Goal: Task Accomplishment & Management: Complete application form

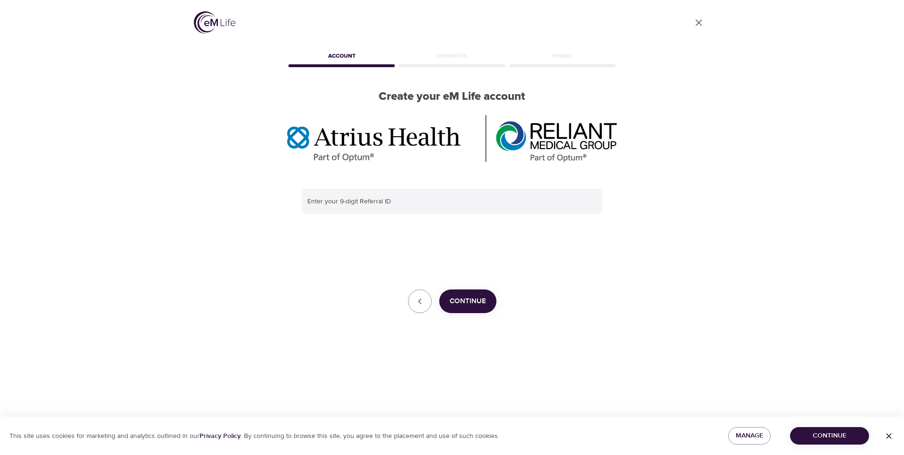
click at [889, 438] on icon "button" at bounding box center [889, 435] width 9 height 9
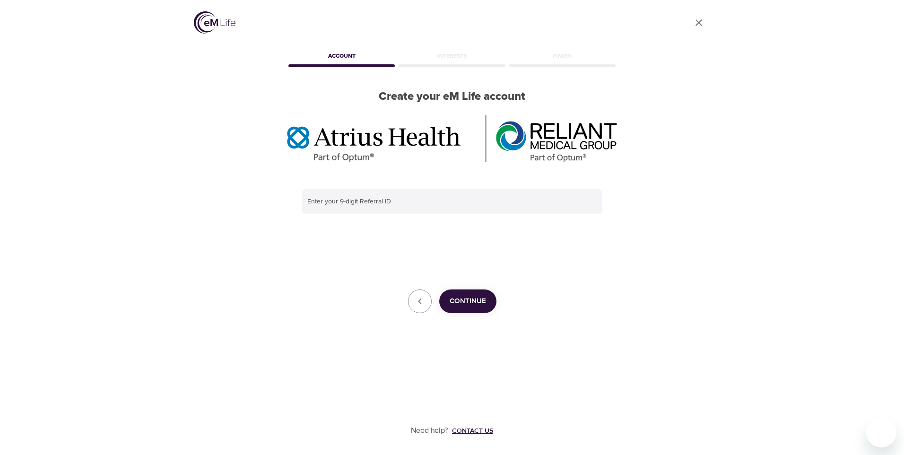
click at [477, 428] on div "Contact us" at bounding box center [472, 430] width 41 height 9
click at [465, 432] on div "Contact us" at bounding box center [472, 430] width 41 height 9
click at [483, 430] on div "Contact us" at bounding box center [472, 430] width 41 height 9
click at [477, 430] on div "Contact us" at bounding box center [472, 430] width 41 height 9
click at [474, 434] on div "Contact us" at bounding box center [472, 430] width 41 height 9
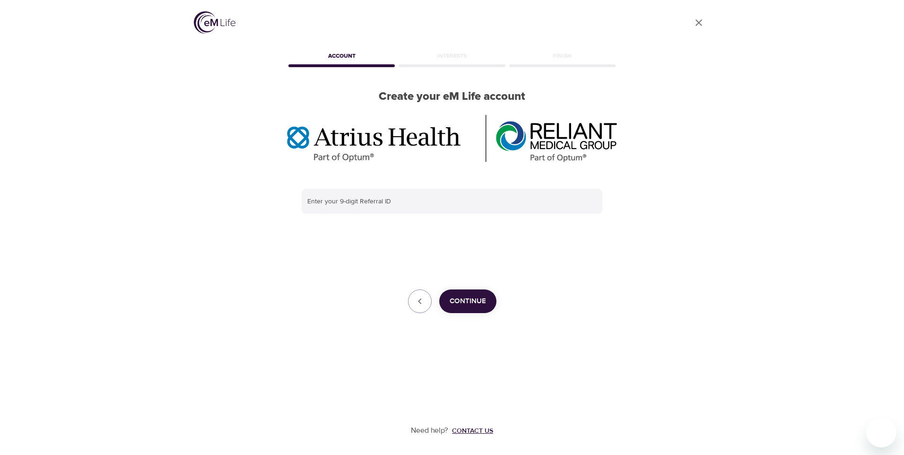
click at [474, 433] on div "Contact us" at bounding box center [472, 430] width 41 height 9
click at [358, 189] on input "text" at bounding box center [452, 202] width 301 height 26
type input "123456789"
click at [467, 295] on span "Continue" at bounding box center [468, 301] width 36 height 12
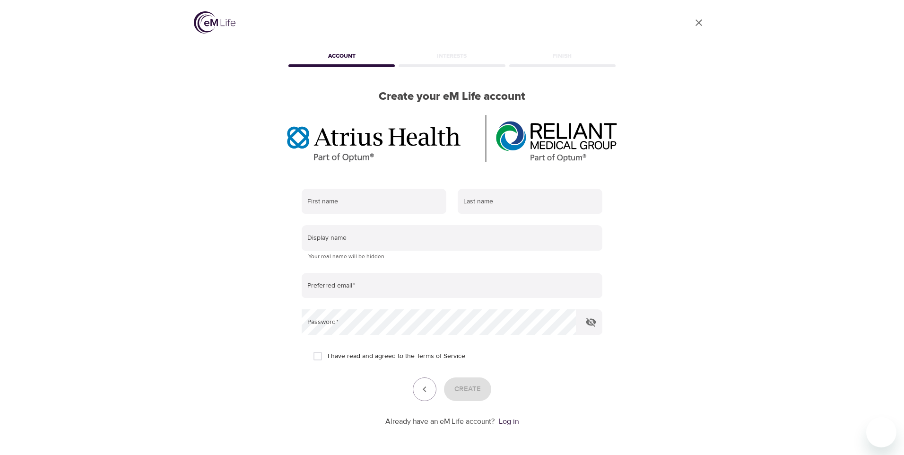
click at [512, 417] on link "Log in" at bounding box center [509, 421] width 20 height 9
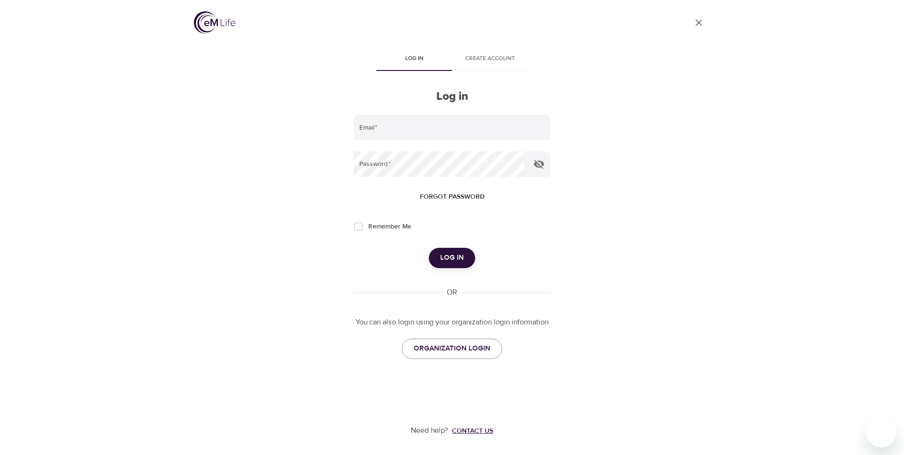
click at [479, 432] on div "Contact us" at bounding box center [472, 430] width 41 height 9
click at [479, 431] on div "Contact us" at bounding box center [472, 430] width 41 height 9
